Goal: Task Accomplishment & Management: Use online tool/utility

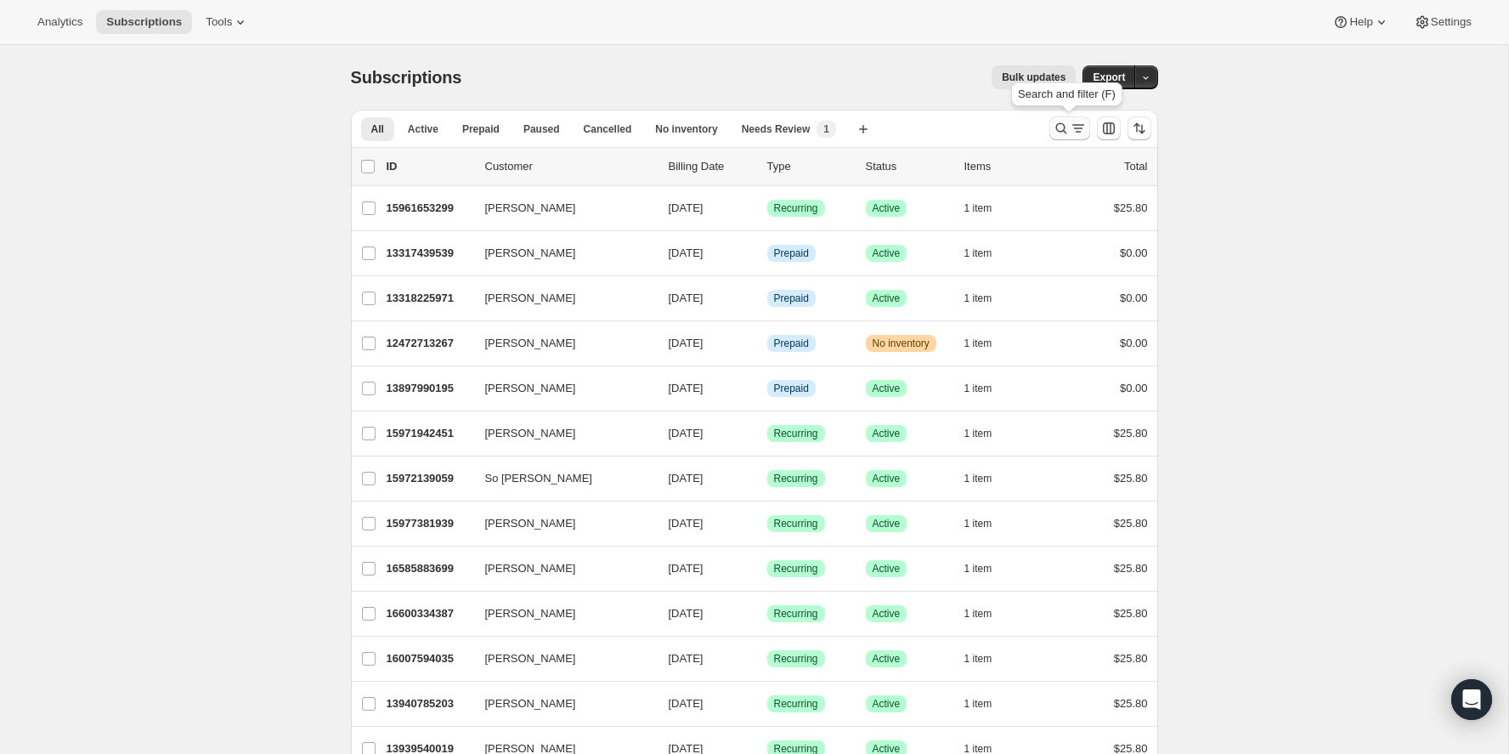
click at [1062, 119] on button "Search and filter results" at bounding box center [1070, 128] width 41 height 24
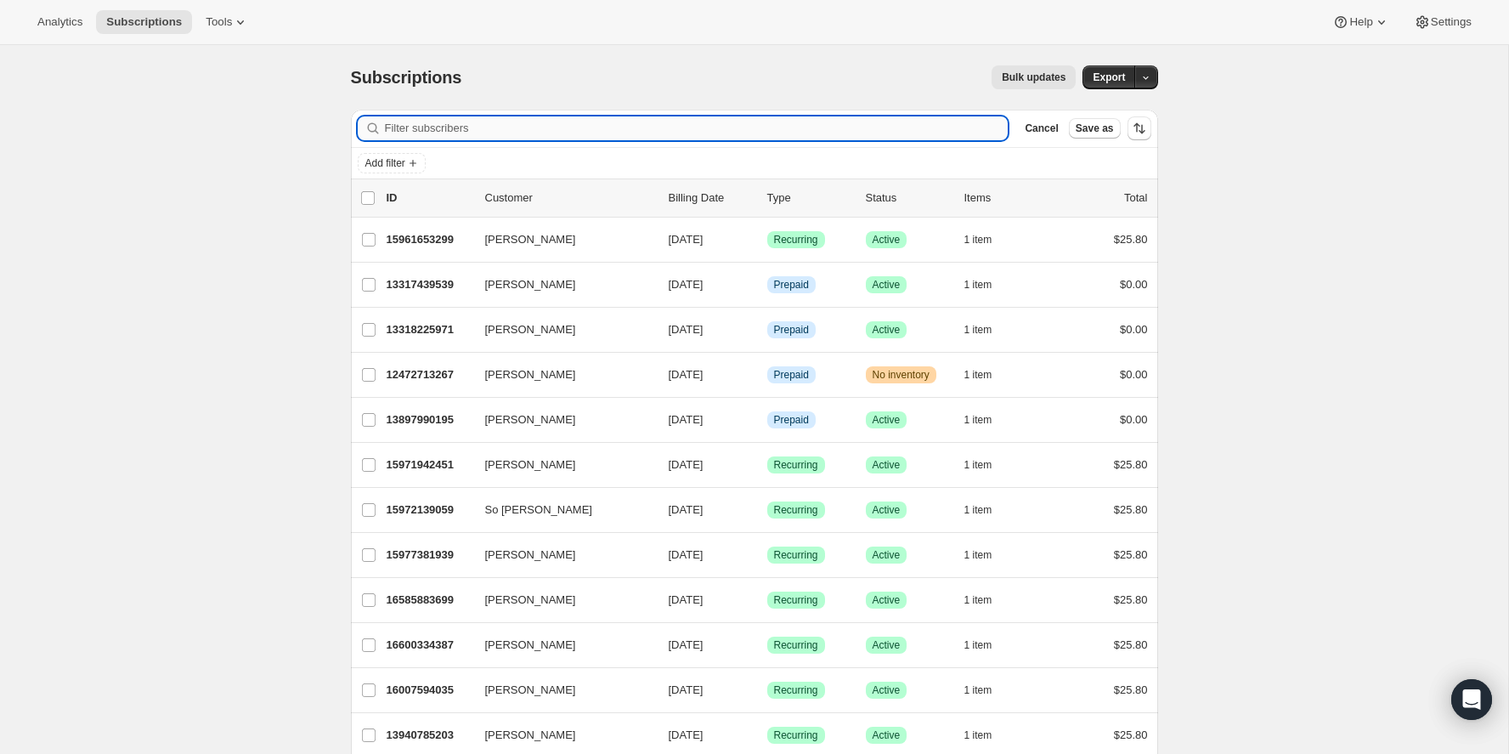
click at [813, 127] on input "Filter subscribers" at bounding box center [697, 128] width 624 height 24
type input "[EMAIL_ADDRESS][DOMAIN_NAME]"
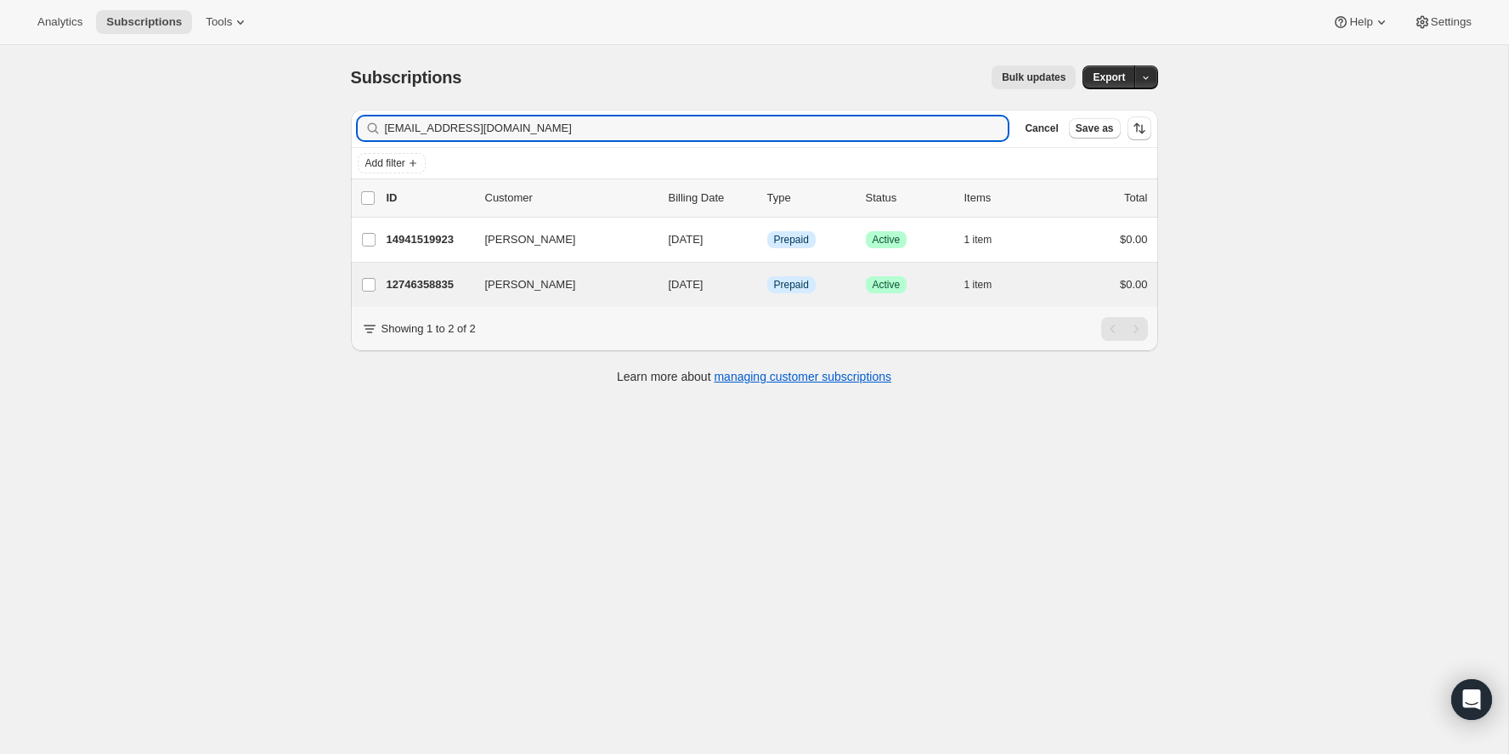
click at [418, 270] on div "[PERSON_NAME] 12746358835 [PERSON_NAME] [DATE] Info Prepaid Success Active 1 it…" at bounding box center [754, 285] width 807 height 44
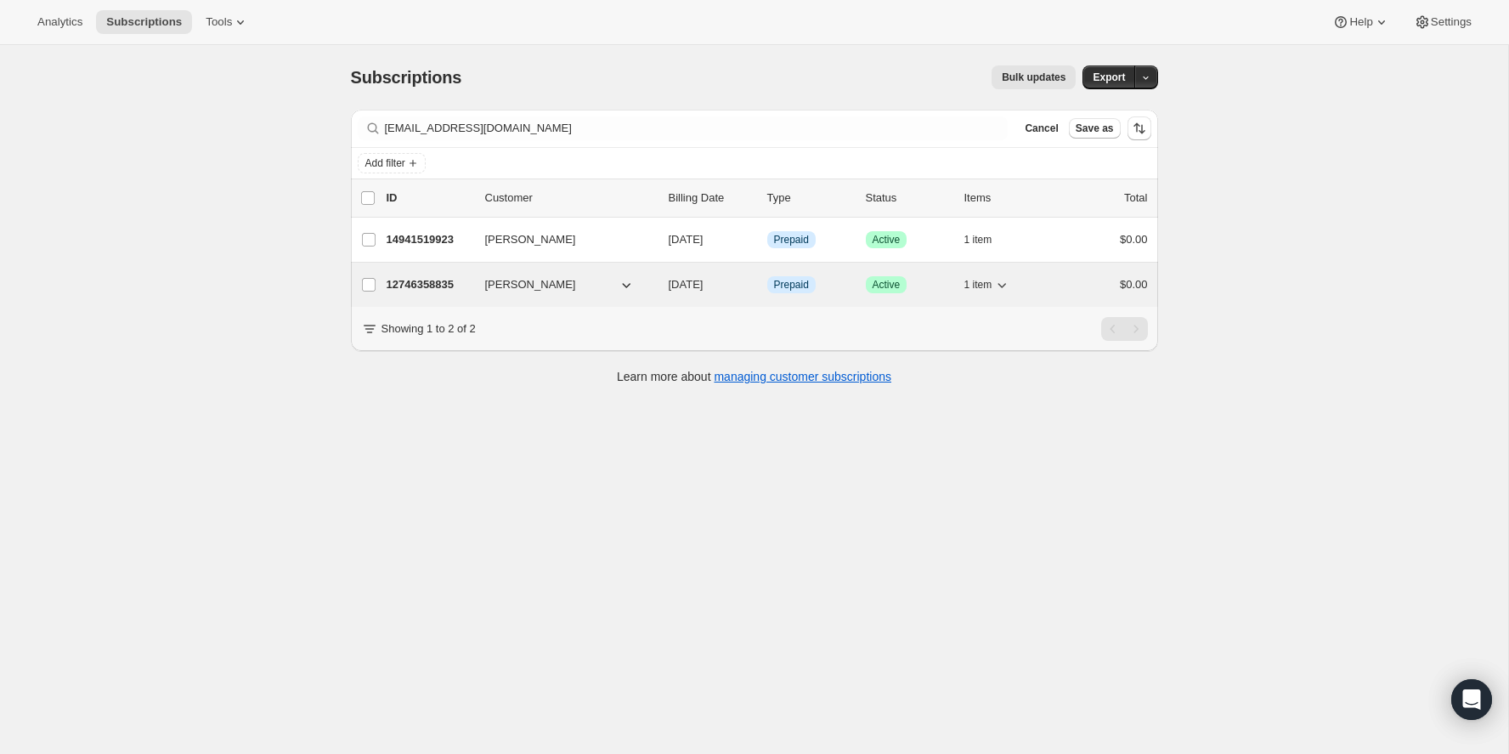
click at [448, 289] on p "12746358835" at bounding box center [429, 284] width 85 height 17
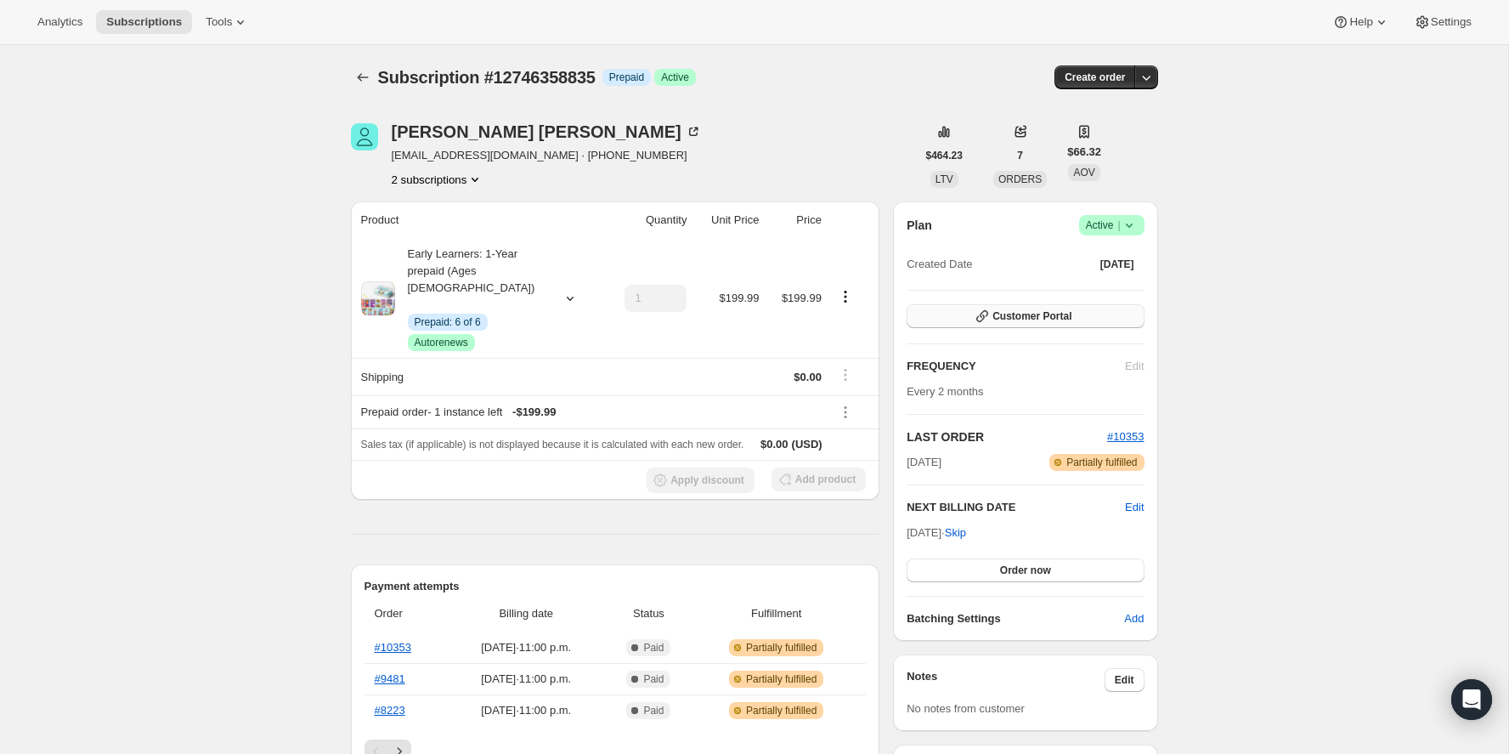
click at [1034, 316] on span "Customer Portal" at bounding box center [1032, 316] width 79 height 14
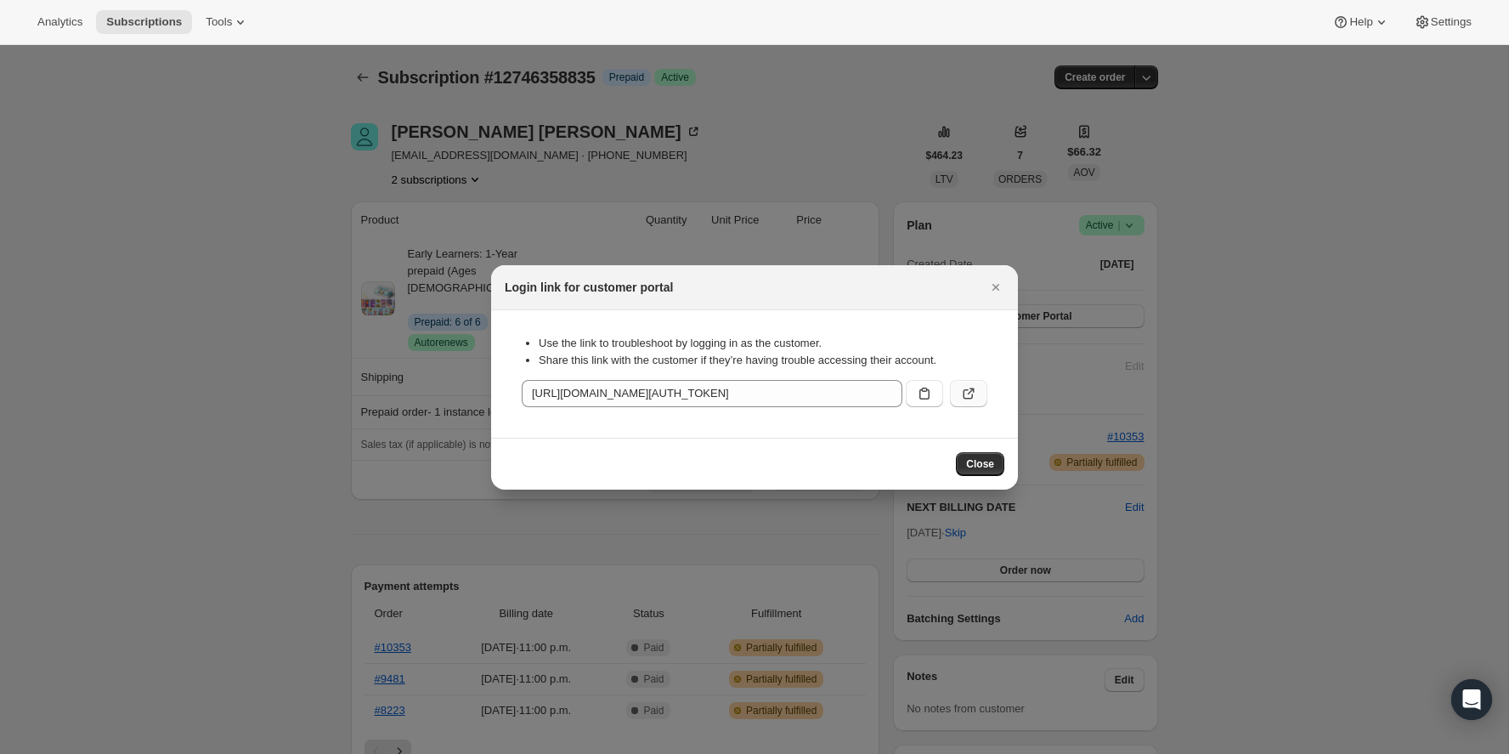
click at [974, 389] on icon ":rcd:" at bounding box center [971, 391] width 7 height 7
